Goal: Task Accomplishment & Management: Use online tool/utility

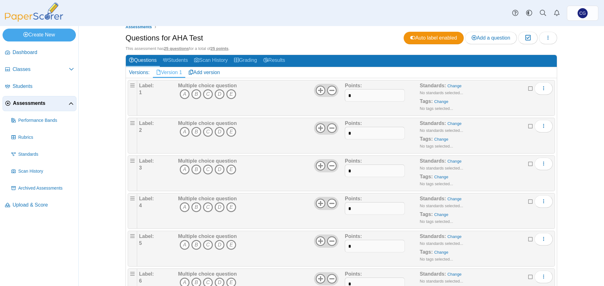
scroll to position [5, 0]
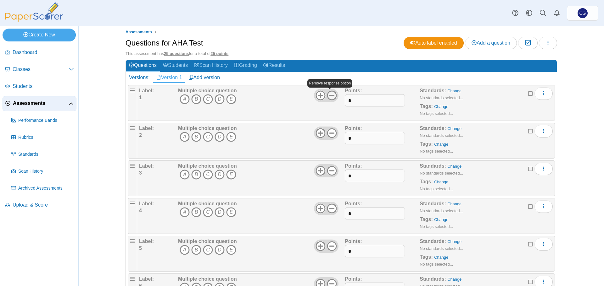
click at [329, 96] on icon at bounding box center [332, 96] width 10 height 10
click at [329, 133] on use at bounding box center [332, 134] width 10 height 10
click at [330, 172] on icon at bounding box center [332, 171] width 10 height 10
click at [332, 211] on icon at bounding box center [332, 209] width 10 height 10
click at [332, 248] on icon at bounding box center [332, 246] width 10 height 10
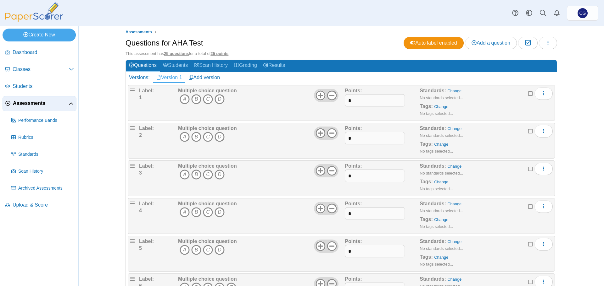
click at [331, 281] on icon at bounding box center [332, 284] width 10 height 10
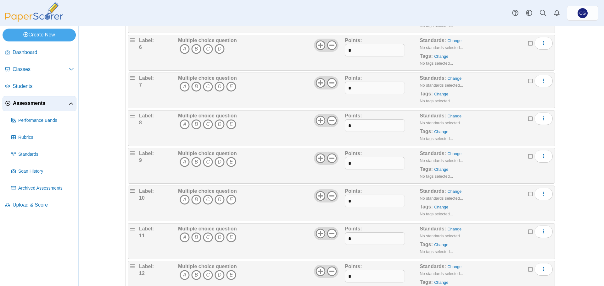
scroll to position [256, 0]
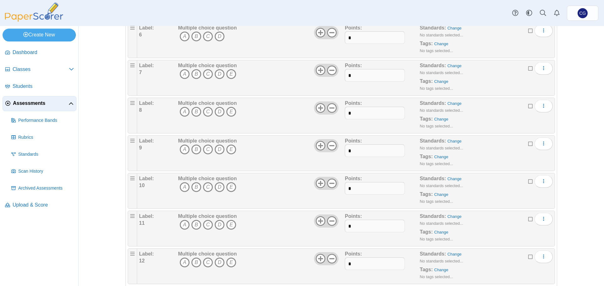
click at [330, 65] on div at bounding box center [326, 70] width 25 height 13
click at [330, 69] on icon at bounding box center [332, 70] width 10 height 10
click at [330, 107] on icon at bounding box center [332, 108] width 10 height 10
click at [330, 147] on icon at bounding box center [332, 146] width 10 height 10
click at [331, 187] on use at bounding box center [332, 184] width 10 height 10
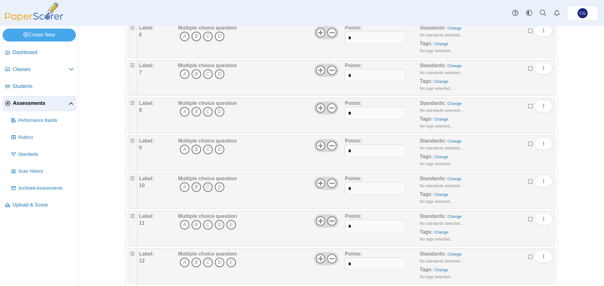
click at [333, 224] on use at bounding box center [332, 222] width 10 height 10
click at [329, 259] on use at bounding box center [332, 259] width 10 height 10
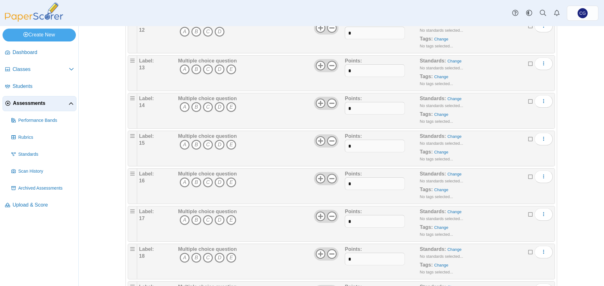
scroll to position [476, 0]
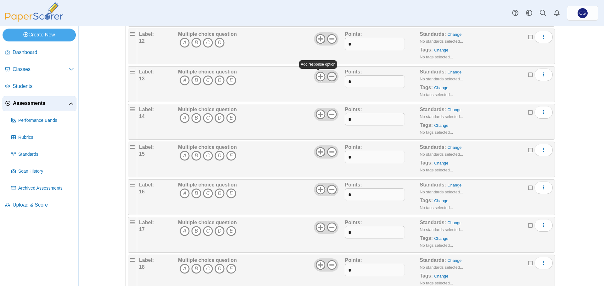
click at [329, 74] on icon at bounding box center [332, 77] width 10 height 10
click at [328, 117] on icon at bounding box center [332, 114] width 10 height 10
click at [331, 152] on use at bounding box center [332, 152] width 10 height 10
click at [331, 188] on icon at bounding box center [332, 190] width 10 height 10
click at [328, 226] on icon at bounding box center [332, 228] width 10 height 10
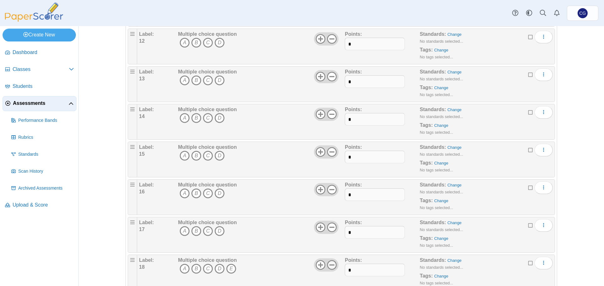
click at [329, 267] on icon at bounding box center [332, 265] width 10 height 10
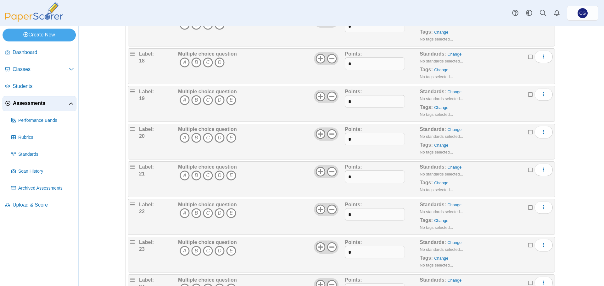
scroll to position [696, 0]
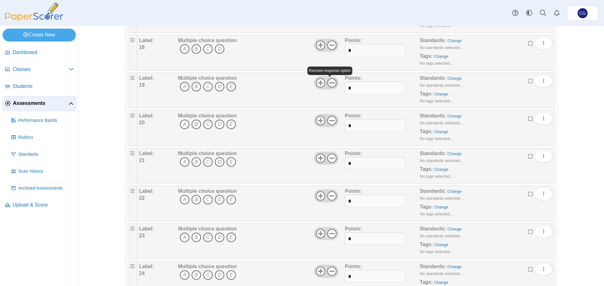
click at [331, 83] on icon at bounding box center [332, 83] width 10 height 10
click at [331, 119] on icon at bounding box center [332, 121] width 10 height 10
drag, startPoint x: 330, startPoint y: 155, endPoint x: 331, endPoint y: 160, distance: 4.8
click at [330, 156] on icon at bounding box center [332, 158] width 10 height 10
click at [329, 195] on icon at bounding box center [332, 196] width 10 height 10
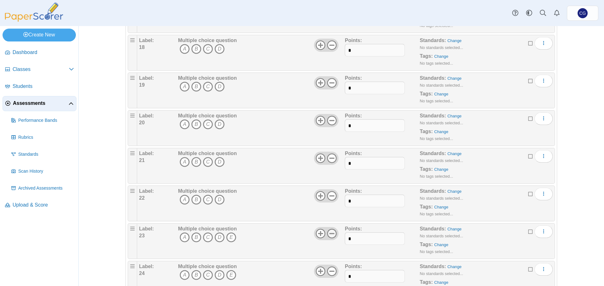
click at [334, 233] on use at bounding box center [332, 234] width 10 height 10
click at [329, 270] on icon at bounding box center [332, 272] width 10 height 10
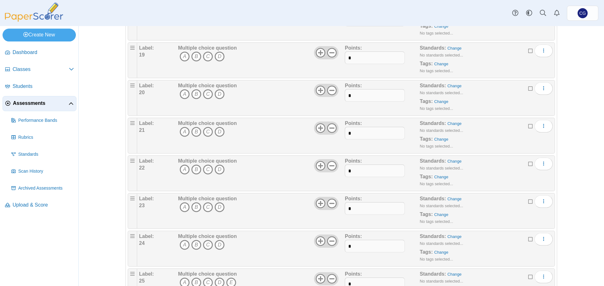
scroll to position [759, 0]
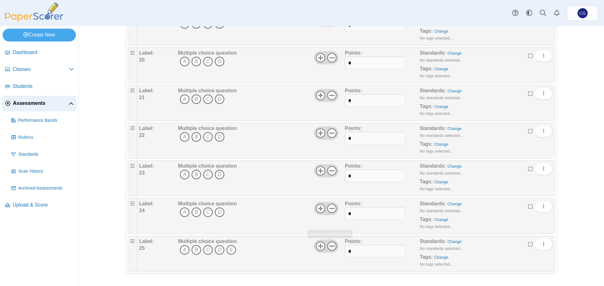
click at [332, 245] on icon at bounding box center [332, 246] width 10 height 10
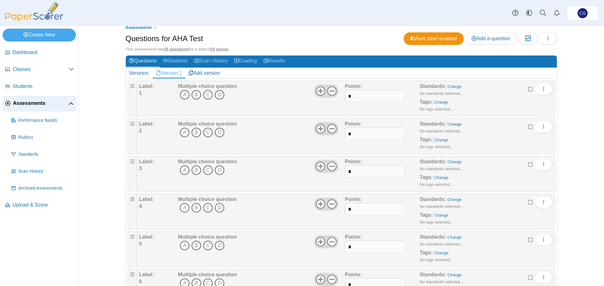
scroll to position [0, 0]
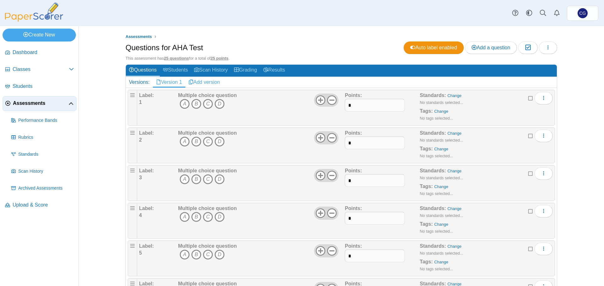
click at [208, 82] on link "Add version" at bounding box center [204, 82] width 38 height 11
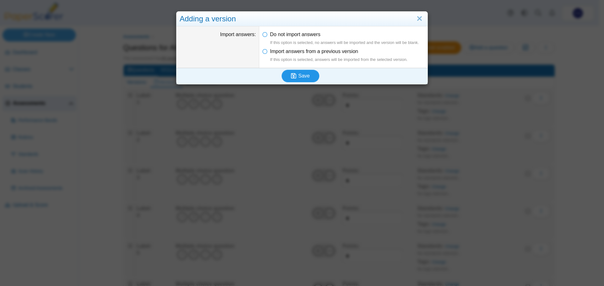
click at [302, 77] on span "Save" at bounding box center [303, 75] width 11 height 5
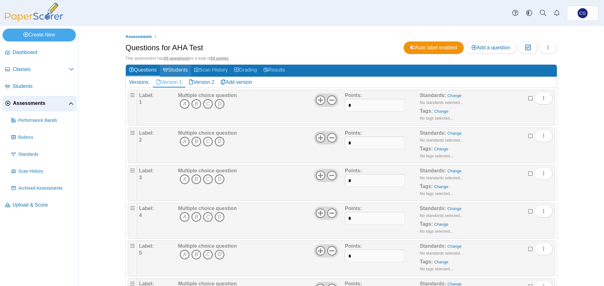
click at [179, 68] on link "Students" at bounding box center [175, 71] width 31 height 12
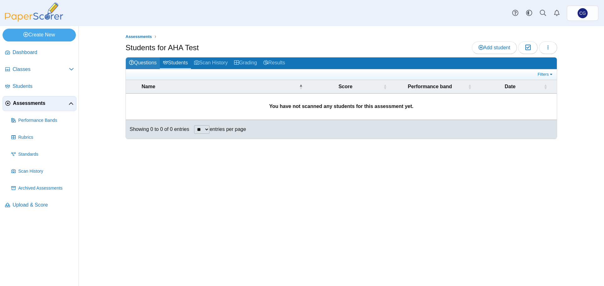
click at [150, 63] on link "Questions" at bounding box center [143, 64] width 34 height 12
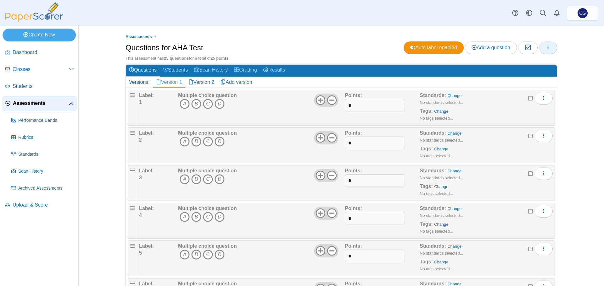
click at [545, 48] on icon "button" at bounding box center [547, 47] width 5 height 5
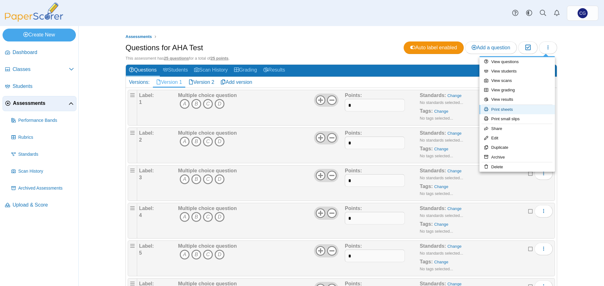
click at [519, 110] on link "Print sheets" at bounding box center [516, 109] width 75 height 9
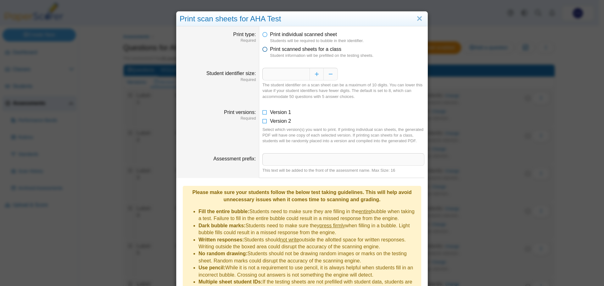
click at [263, 50] on icon at bounding box center [264, 48] width 5 height 4
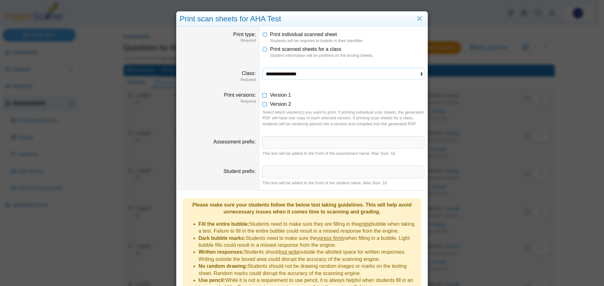
click at [310, 74] on select "**********" at bounding box center [343, 74] width 162 height 12
select select "**********"
click at [262, 68] on select "**********" at bounding box center [343, 74] width 162 height 12
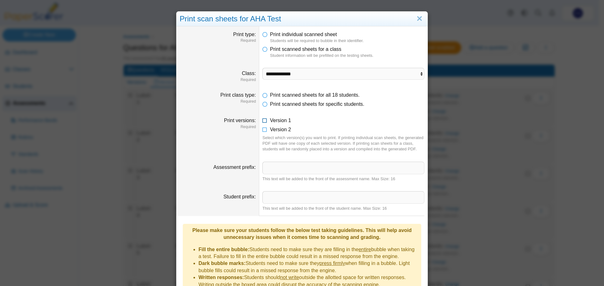
click at [262, 121] on icon at bounding box center [264, 119] width 5 height 4
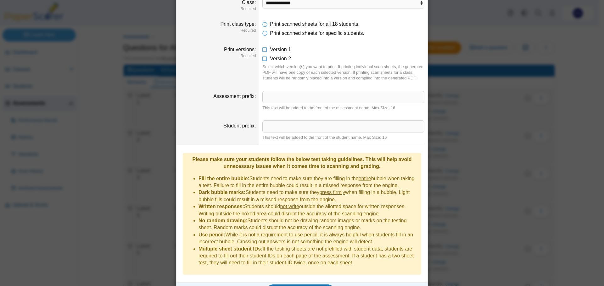
scroll to position [77, 0]
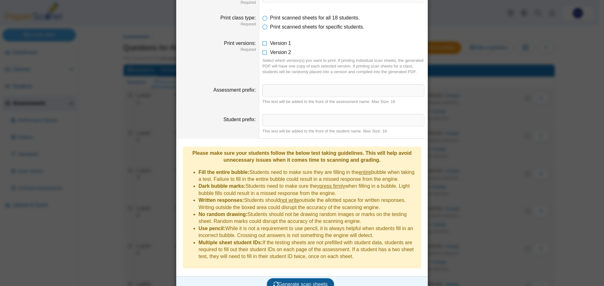
click at [305, 282] on span "Generate scan sheets" at bounding box center [300, 284] width 54 height 5
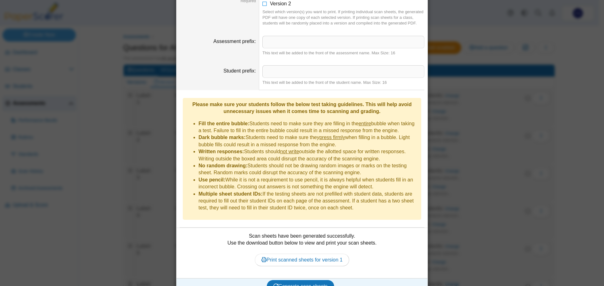
scroll to position [128, 0]
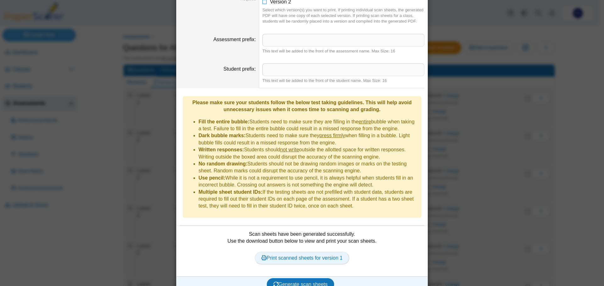
click at [305, 252] on link "Print scanned sheets for version 1" at bounding box center [302, 258] width 94 height 13
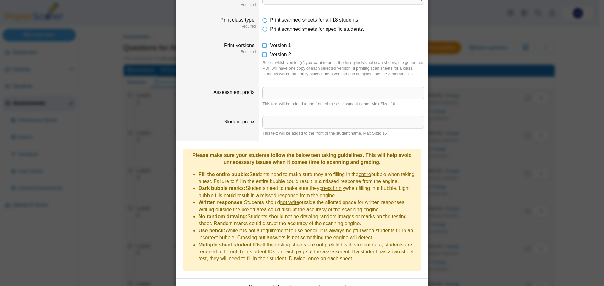
scroll to position [0, 0]
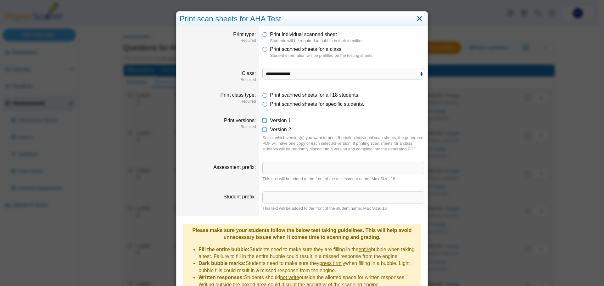
click at [416, 19] on link "Close" at bounding box center [419, 19] width 10 height 11
